Goal: Information Seeking & Learning: Learn about a topic

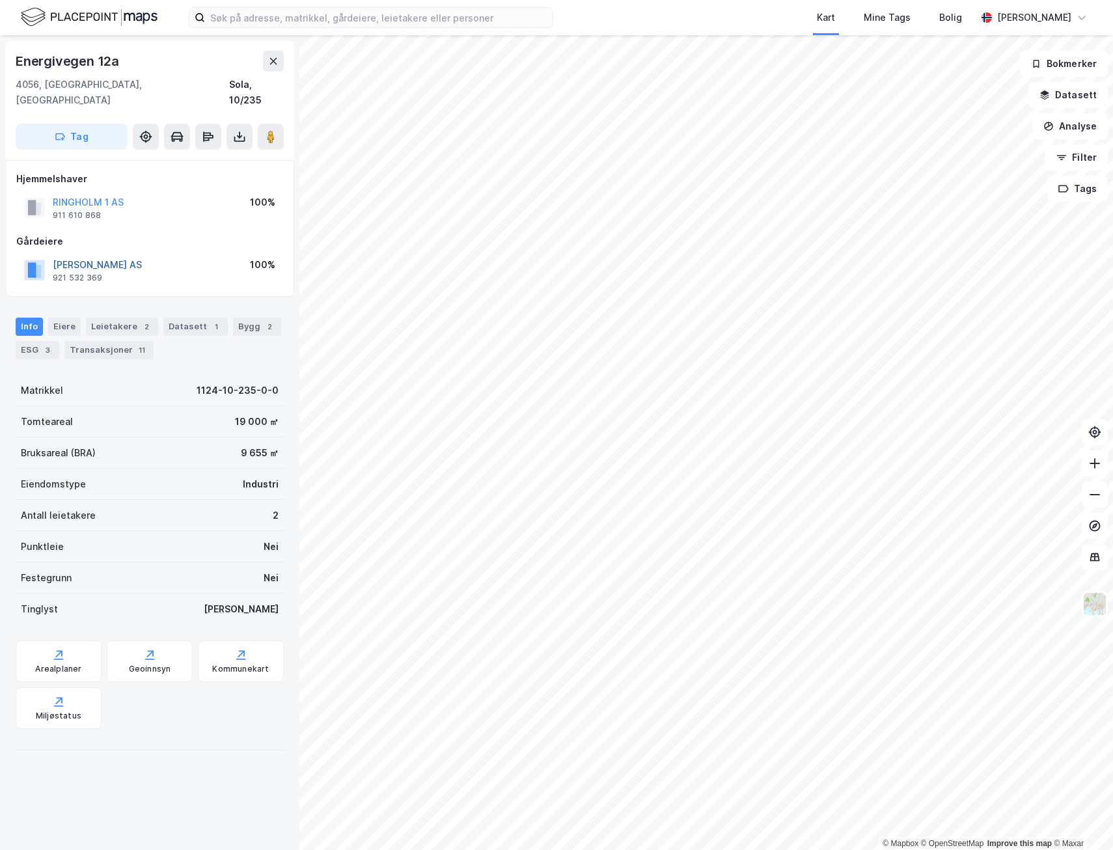
click at [0, 0] on button "[PERSON_NAME] AS" at bounding box center [0, 0] width 0 height 0
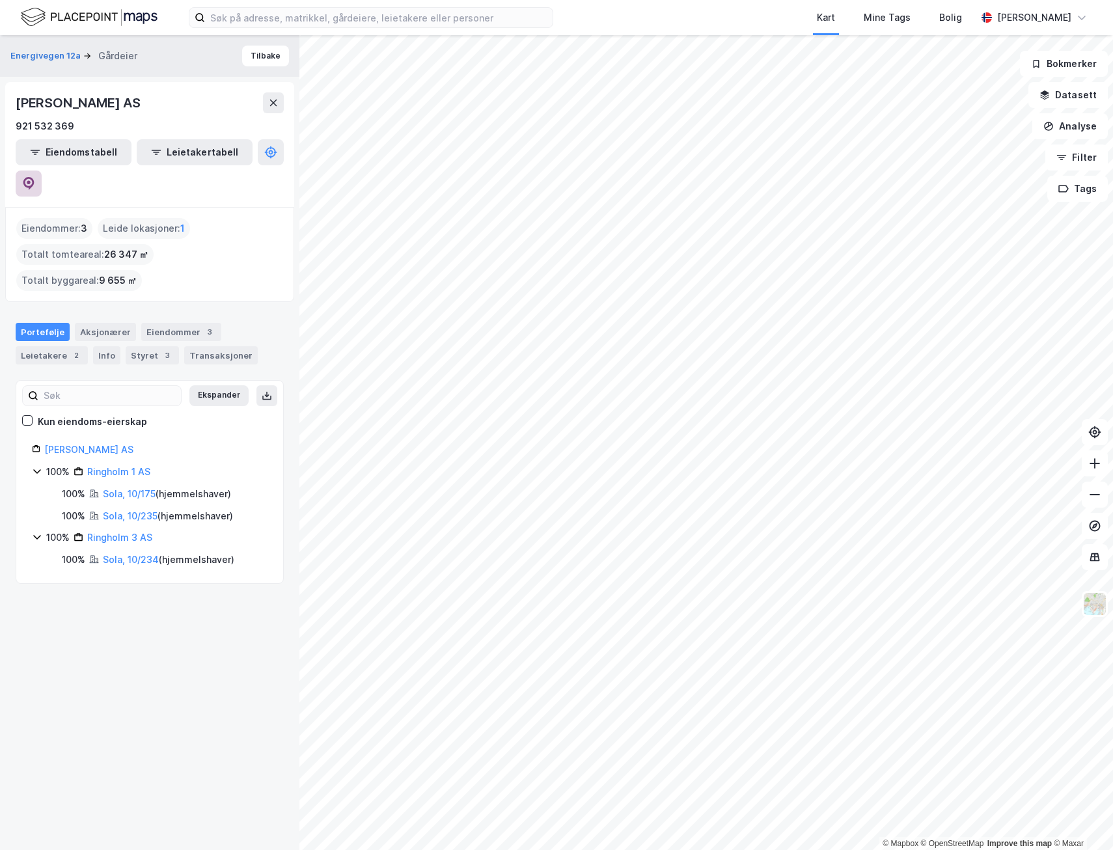
click at [35, 177] on icon at bounding box center [28, 183] width 13 height 13
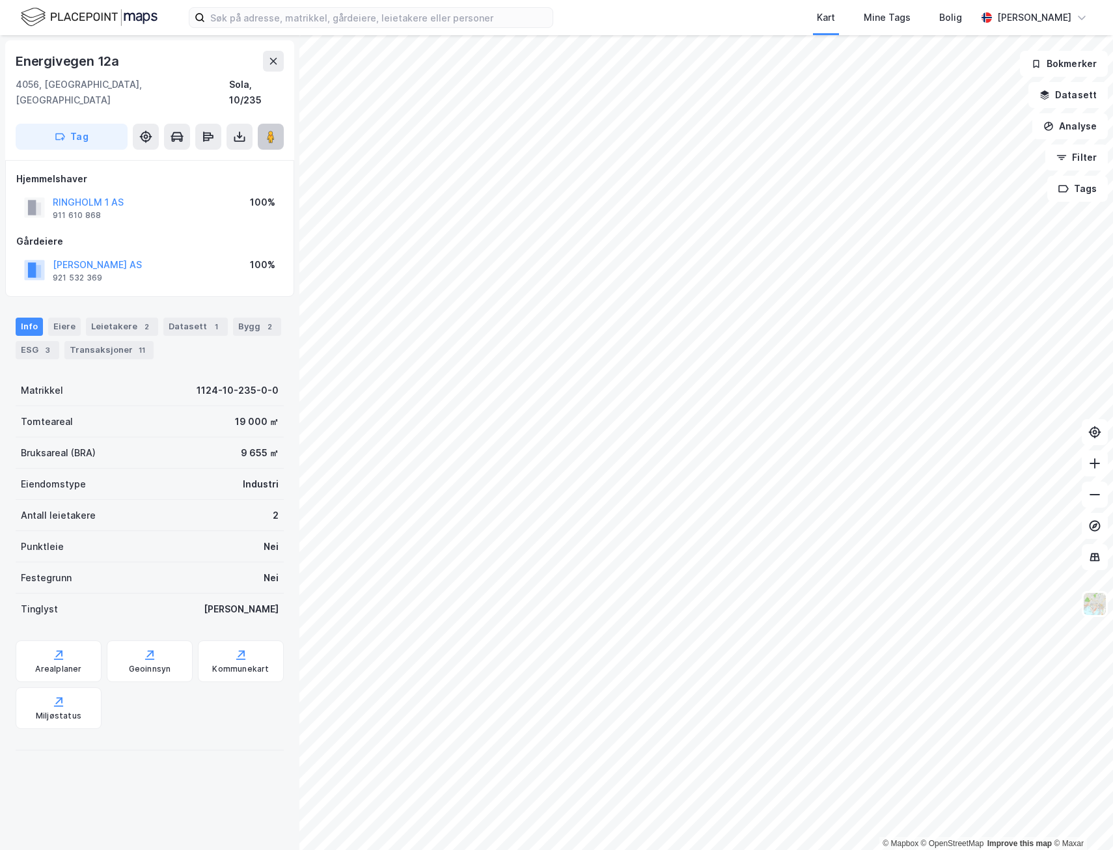
click at [281, 131] on button at bounding box center [271, 137] width 26 height 26
click at [275, 130] on icon at bounding box center [270, 136] width 13 height 13
click at [140, 320] on div "2" at bounding box center [146, 326] width 13 height 13
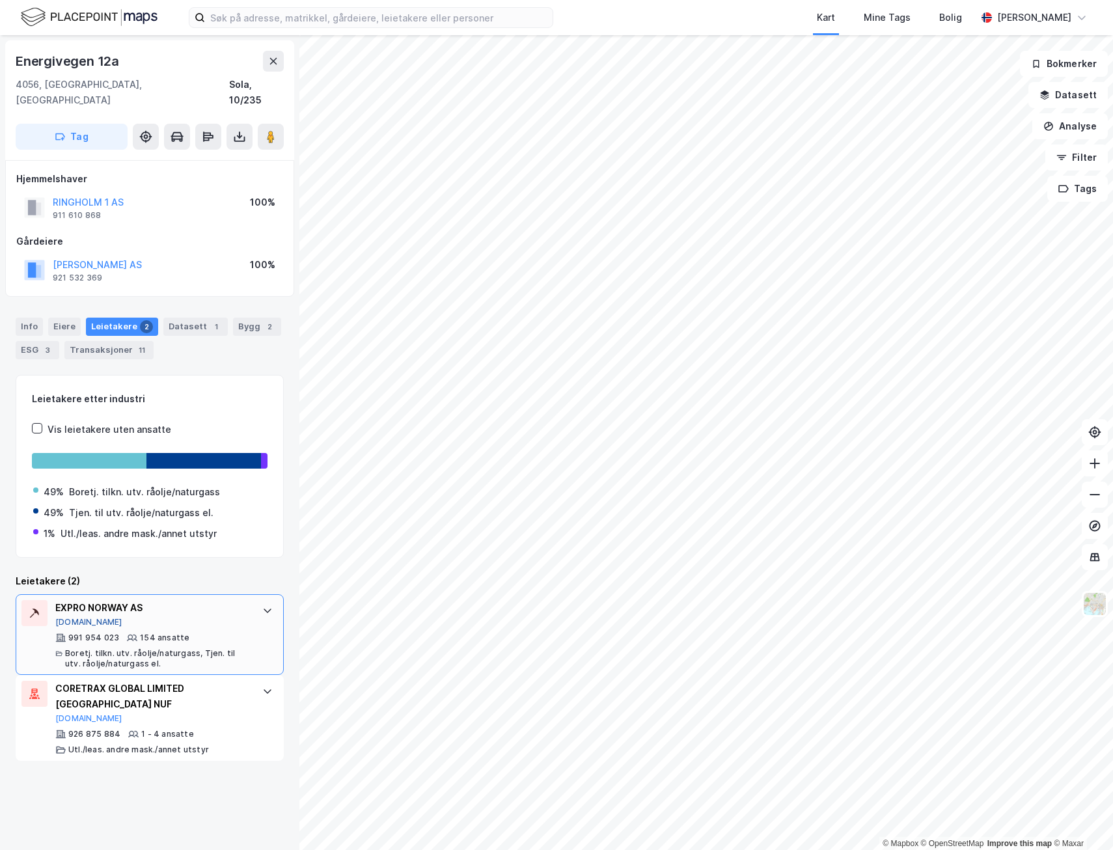
click at [72, 617] on button "[DOMAIN_NAME]" at bounding box center [88, 622] width 67 height 10
click at [261, 124] on button at bounding box center [271, 137] width 26 height 26
drag, startPoint x: 120, startPoint y: 589, endPoint x: 53, endPoint y: 585, distance: 67.2
click at [53, 594] on div "EXPRO NORWAY AS [DOMAIN_NAME] 991 954 023 154 ansatte [PERSON_NAME]. tilkn. utv…" at bounding box center [150, 634] width 268 height 81
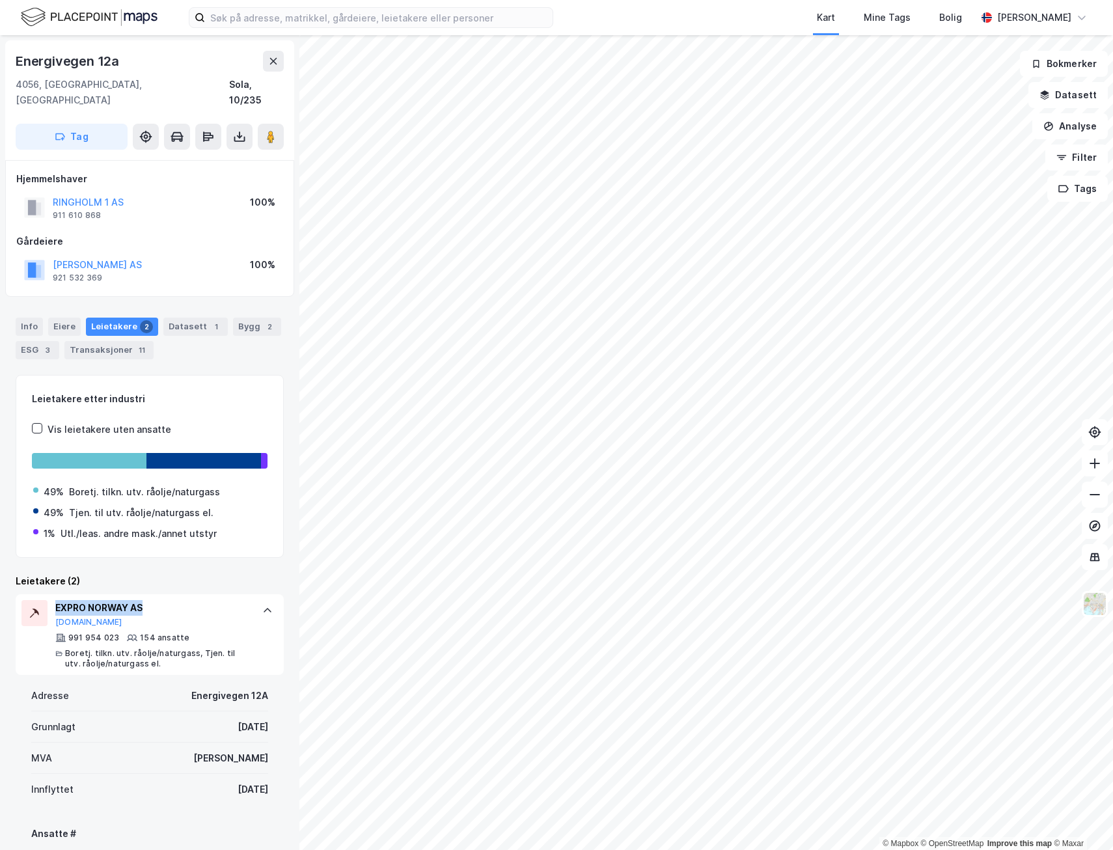
copy div "EXPRO NORWAY AS"
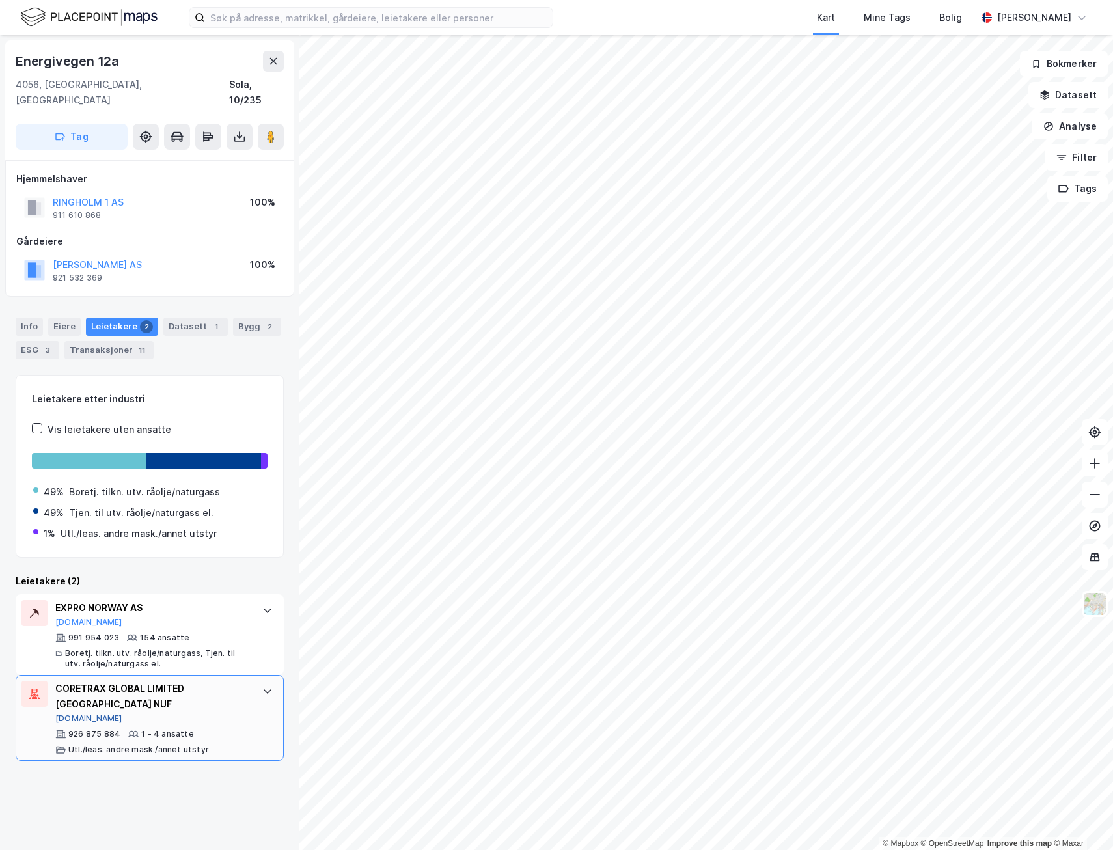
click at [75, 713] on button "[DOMAIN_NAME]" at bounding box center [88, 718] width 67 height 10
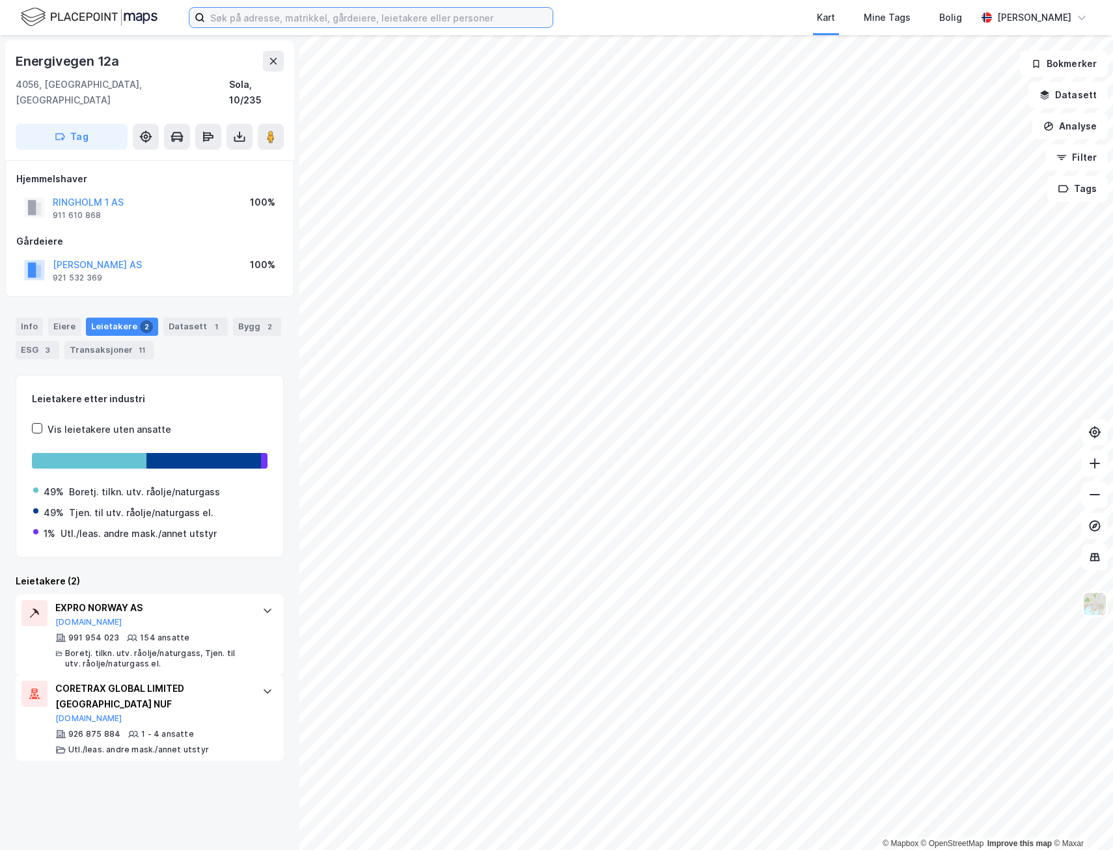
click at [318, 18] on input at bounding box center [379, 18] width 348 height 20
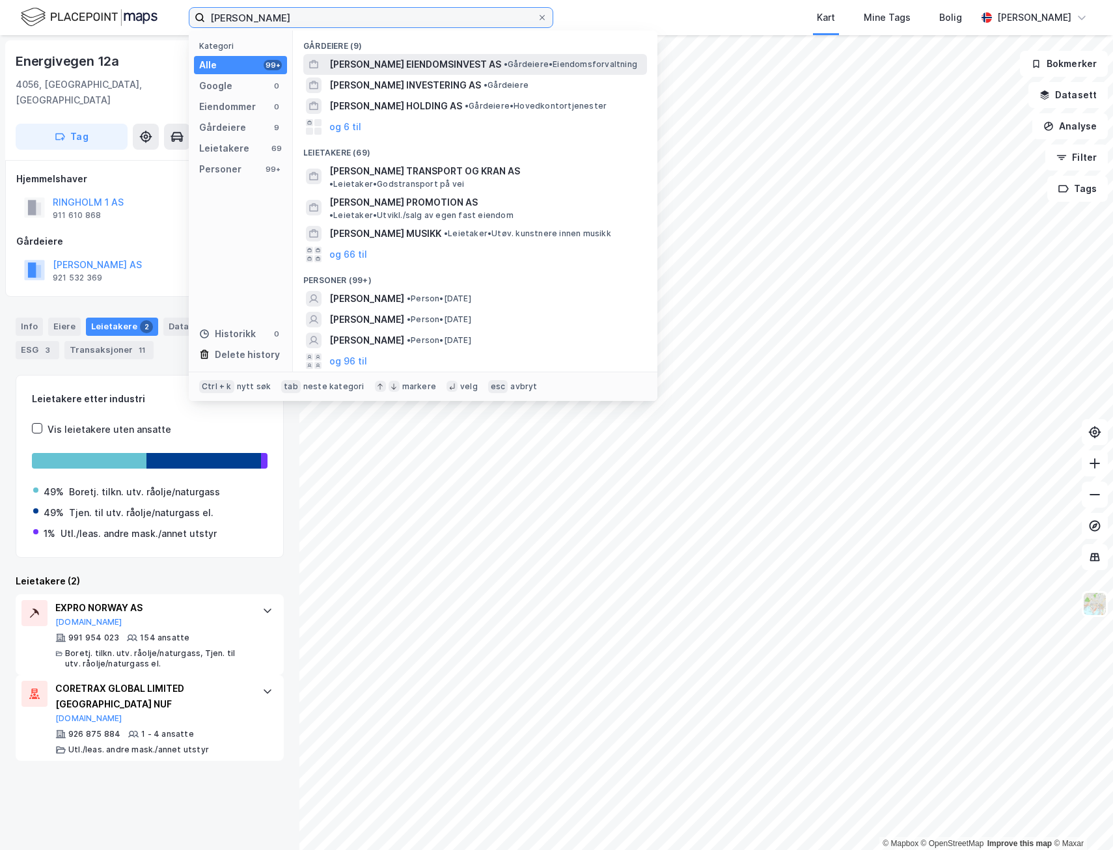
type input "[PERSON_NAME]"
click at [410, 62] on span "[PERSON_NAME] EIENDOMSINVEST AS" at bounding box center [415, 65] width 172 height 16
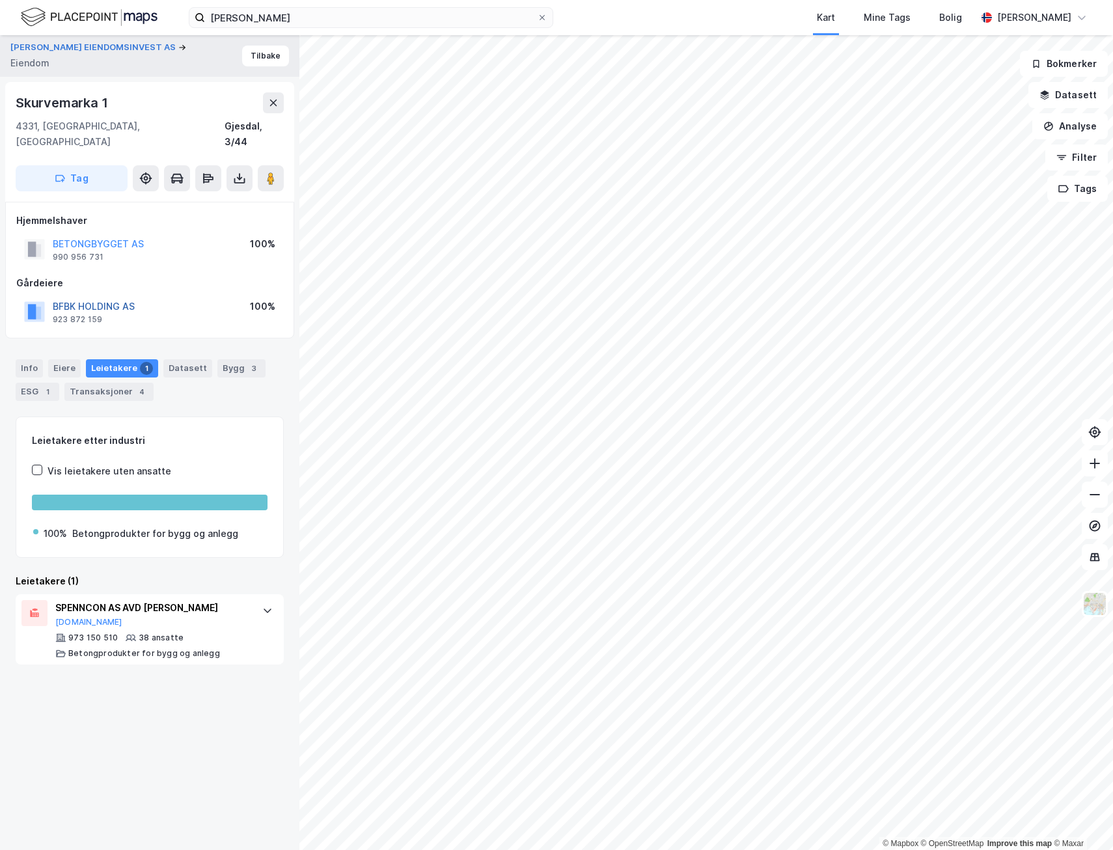
click at [0, 0] on button "BFBK HOLDING AS" at bounding box center [0, 0] width 0 height 0
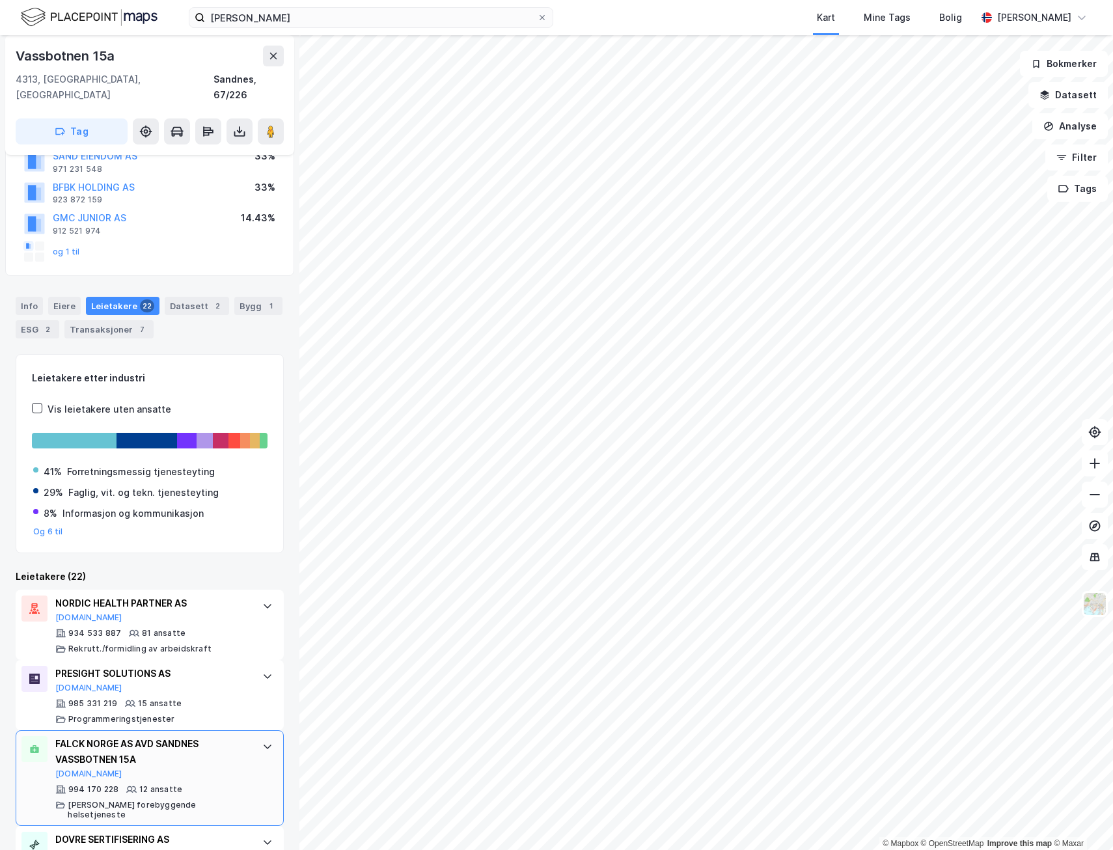
scroll to position [195, 0]
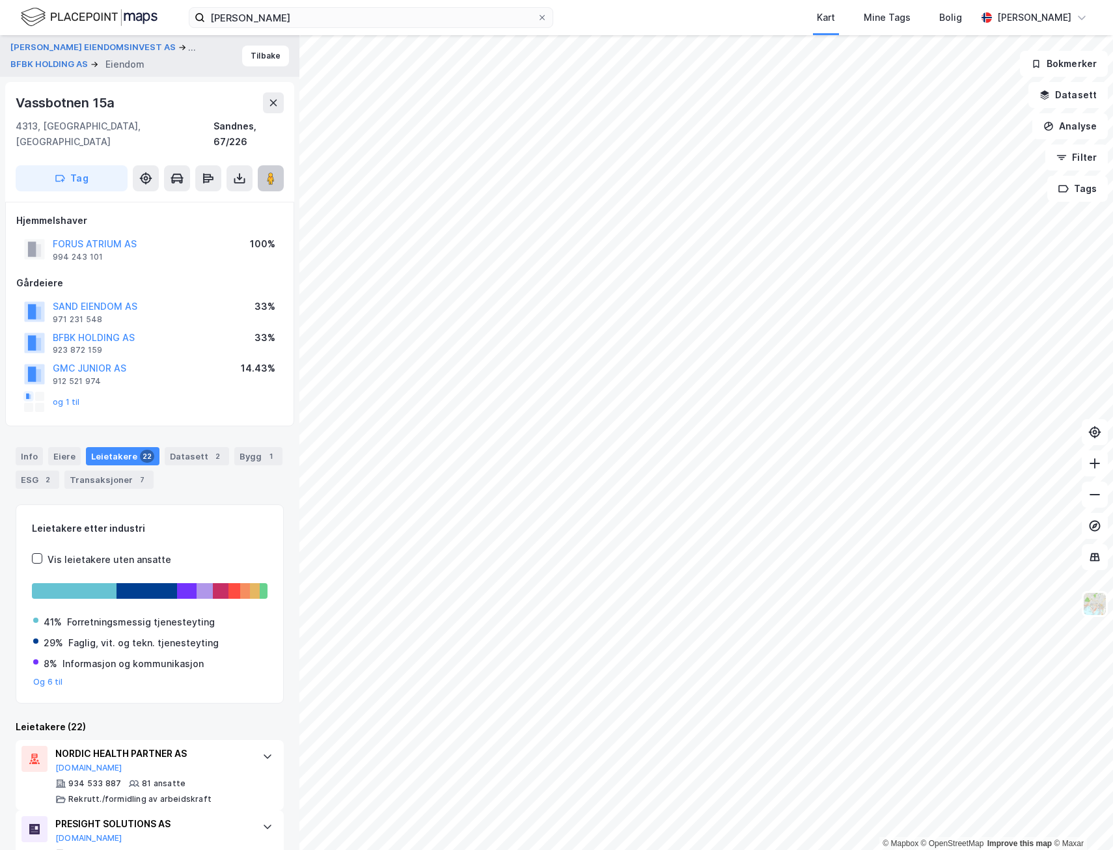
click at [266, 172] on icon at bounding box center [270, 178] width 13 height 13
click at [251, 51] on button "Tilbake" at bounding box center [265, 56] width 47 height 21
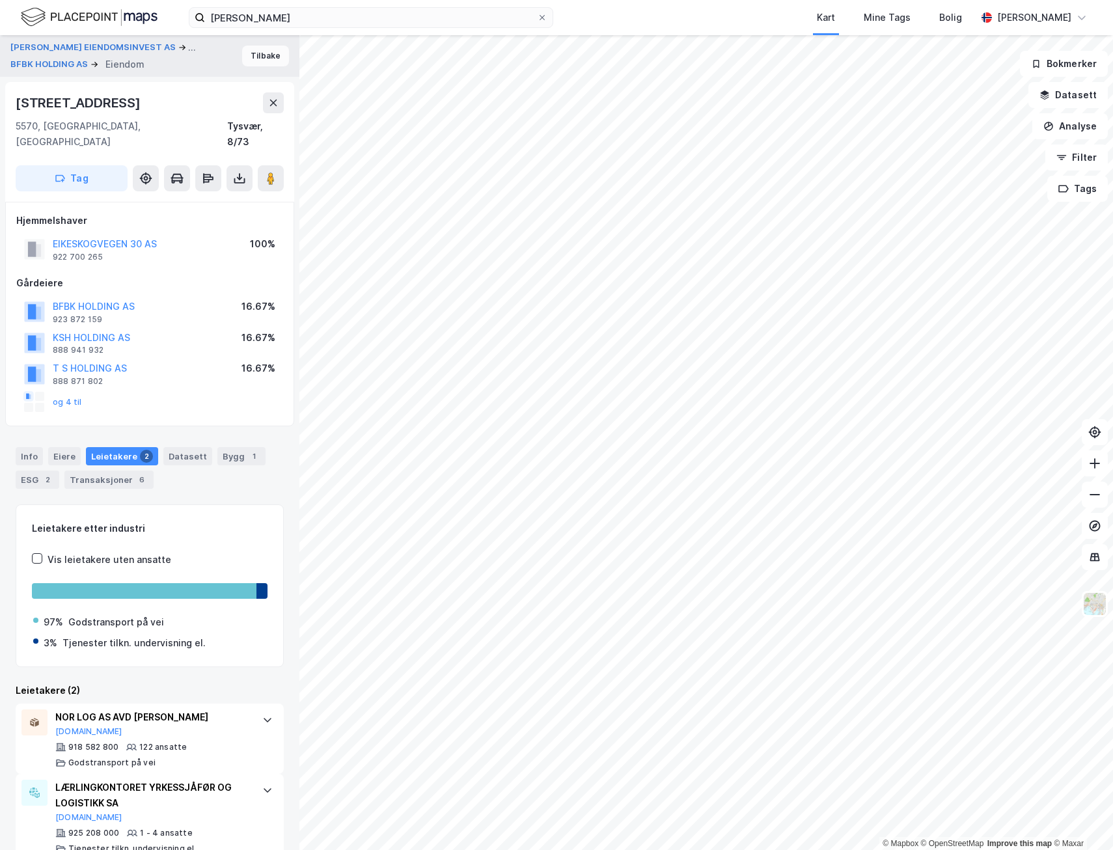
click at [265, 62] on button "Tilbake" at bounding box center [265, 56] width 47 height 21
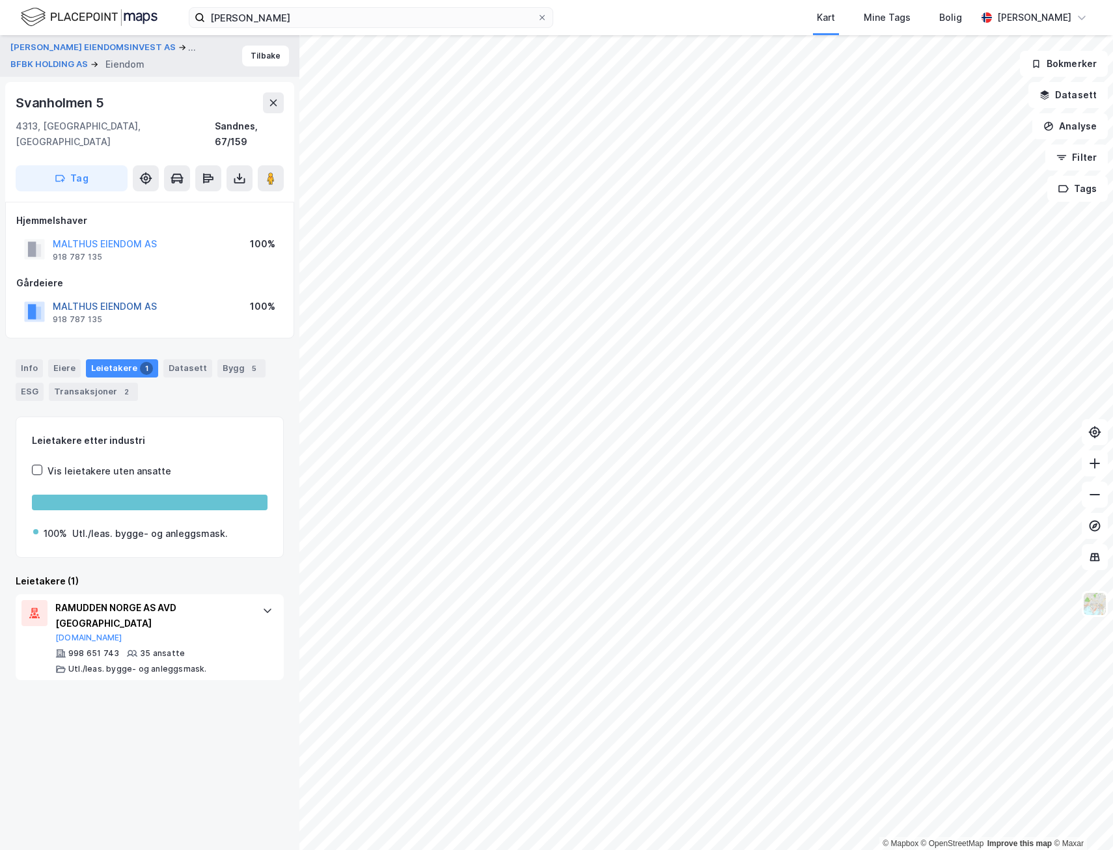
click at [0, 0] on button "MALTHUS EIENDOM AS" at bounding box center [0, 0] width 0 height 0
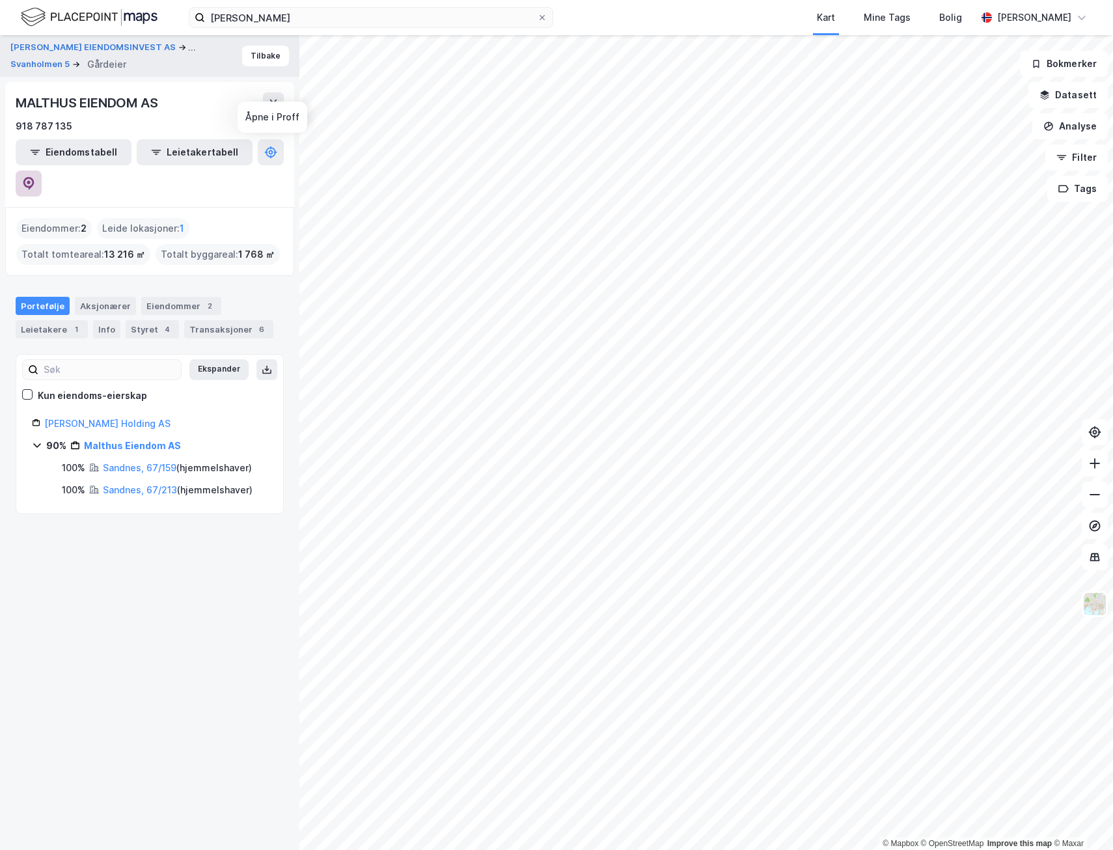
click at [35, 177] on icon at bounding box center [28, 183] width 13 height 13
